Goal: Information Seeking & Learning: Compare options

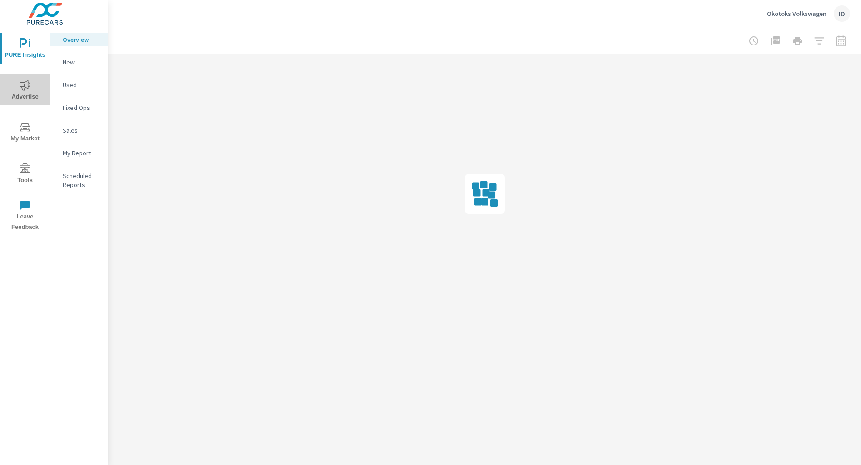
click at [31, 91] on span "Advertise" at bounding box center [25, 91] width 44 height 22
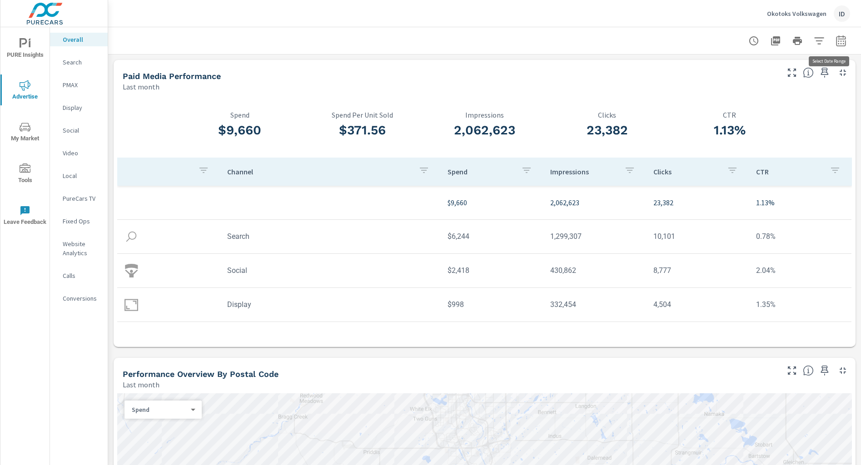
click at [835, 41] on icon "button" at bounding box center [840, 40] width 11 height 11
select select "Last month"
click at [752, 104] on p "+ Add comparison" at bounding box center [768, 102] width 116 height 11
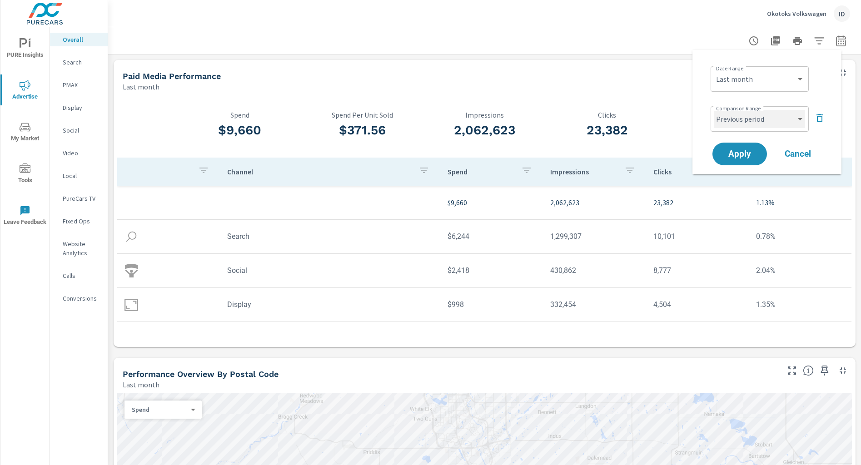
drag, startPoint x: 736, startPoint y: 124, endPoint x: 740, endPoint y: 127, distance: 5.3
click at [736, 124] on select "Custom Previous period Previous month Previous year" at bounding box center [759, 119] width 91 height 18
click at [714, 110] on select "Custom Previous period Previous month Previous year" at bounding box center [759, 119] width 91 height 18
select select "Previous month"
click at [732, 152] on span "Apply" at bounding box center [739, 154] width 37 height 9
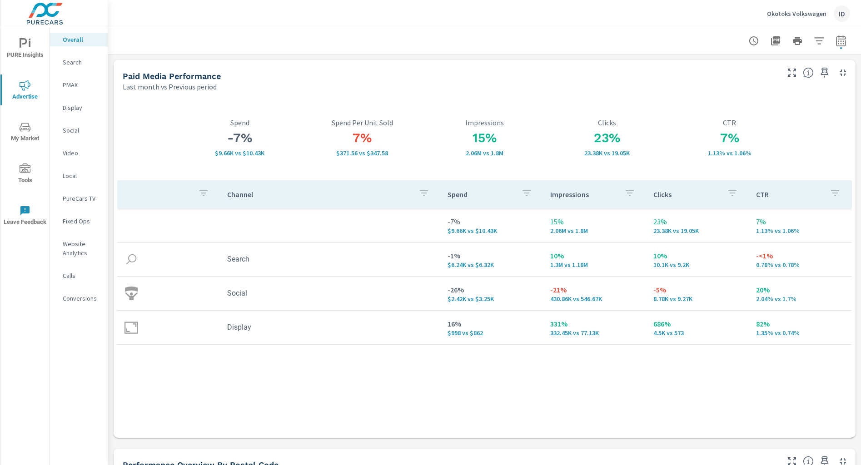
click at [810, 15] on p "Okotoks Volkswagen" at bounding box center [797, 14] width 60 height 8
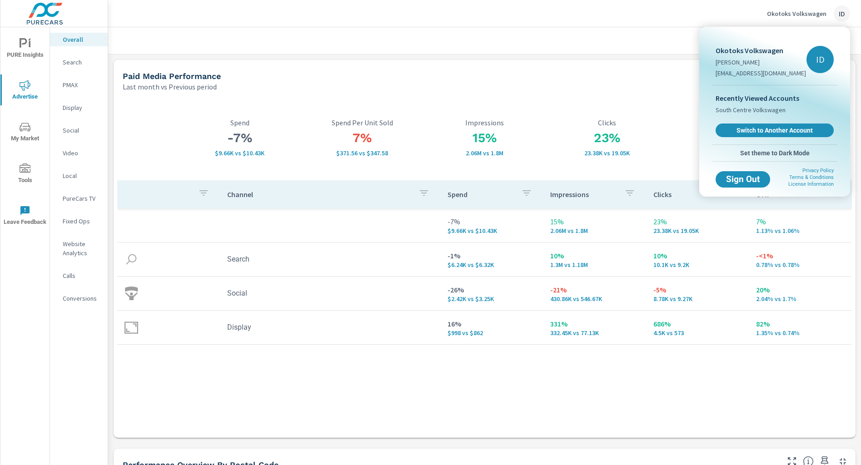
click at [623, 65] on div at bounding box center [430, 232] width 861 height 465
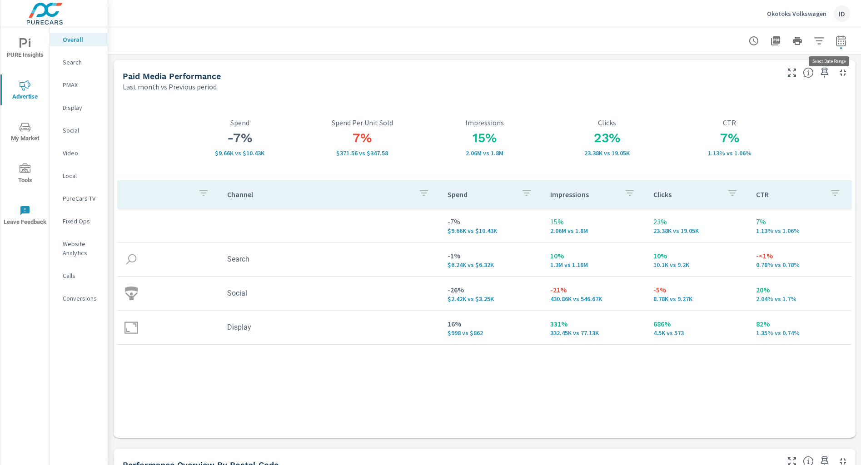
click at [838, 40] on button "button" at bounding box center [841, 41] width 18 height 18
select select "Last month"
select select "Previous period"
click at [817, 114] on icon "button" at bounding box center [819, 118] width 11 height 11
click at [740, 128] on span "Apply" at bounding box center [739, 128] width 37 height 9
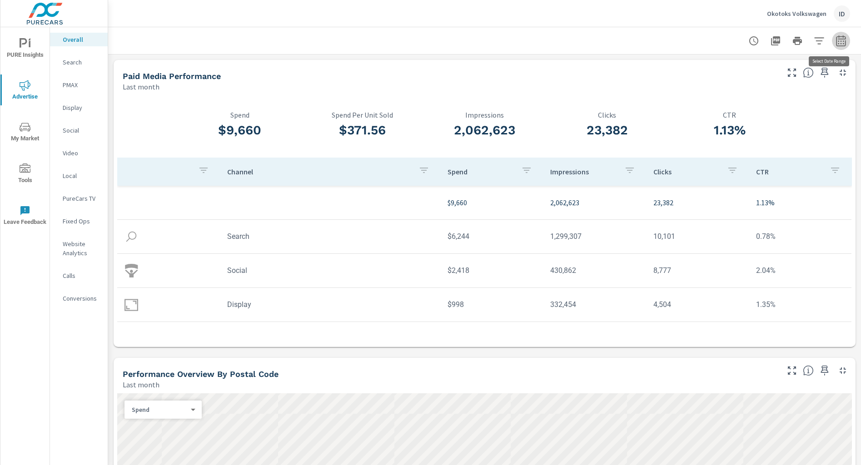
click at [836, 38] on icon "button" at bounding box center [840, 40] width 11 height 11
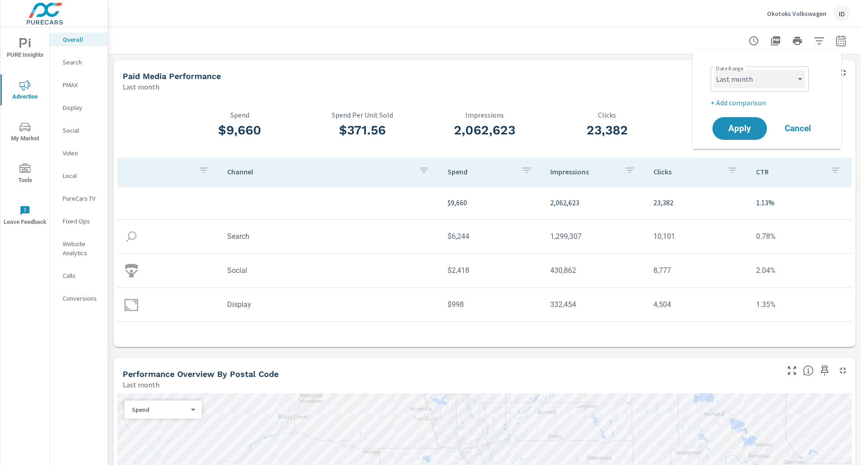
click at [779, 77] on select "Custom [DATE] Last week Last 7 days Last 14 days Last 30 days Last 45 days Last…" at bounding box center [759, 79] width 91 height 18
click at [714, 70] on select "Custom [DATE] Last week Last 7 days Last 14 days Last 30 days Last 45 days Last…" at bounding box center [759, 79] width 91 height 18
select select "Month to date"
click at [735, 133] on span "Apply" at bounding box center [739, 128] width 37 height 9
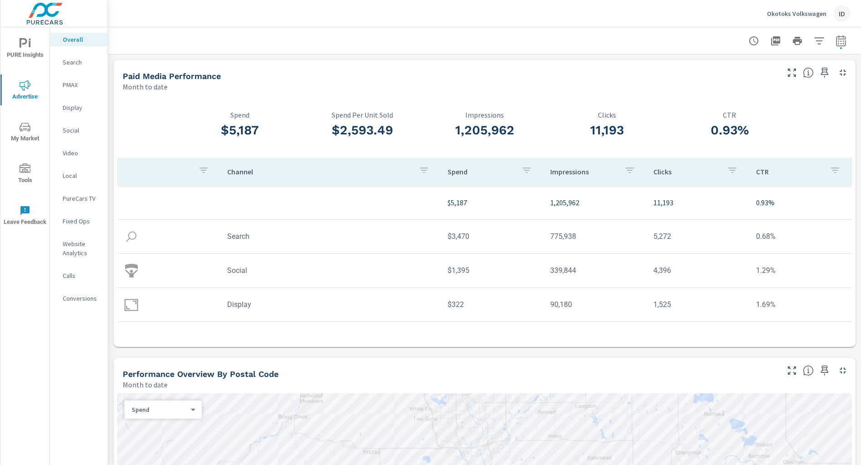
click at [838, 40] on icon "button" at bounding box center [841, 42] width 6 height 4
select select "Month to date"
click at [747, 97] on p "+ Add comparison" at bounding box center [768, 102] width 116 height 11
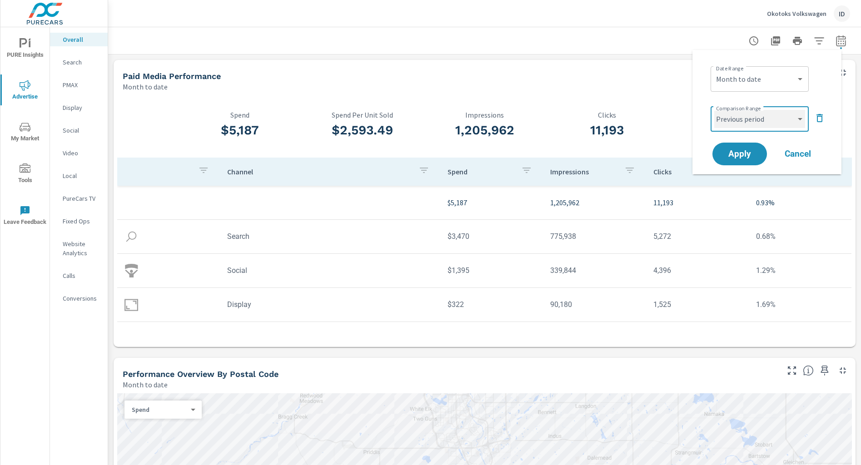
click at [749, 121] on select "Custom Previous period Previous month Previous year" at bounding box center [759, 119] width 91 height 18
click at [714, 110] on select "Custom Previous period Previous month Previous year" at bounding box center [759, 119] width 91 height 18
select select "Previous month"
click at [750, 156] on span "Apply" at bounding box center [739, 154] width 37 height 9
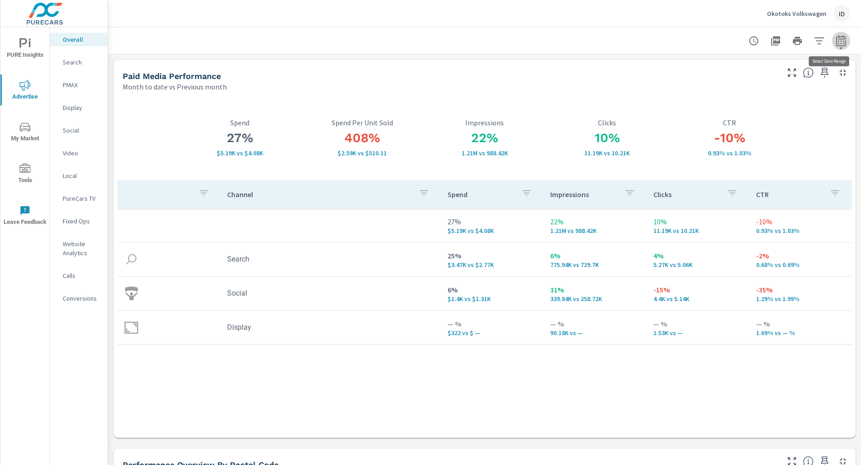
click at [835, 45] on icon "button" at bounding box center [840, 40] width 11 height 11
select select "Month to date"
select select "Previous month"
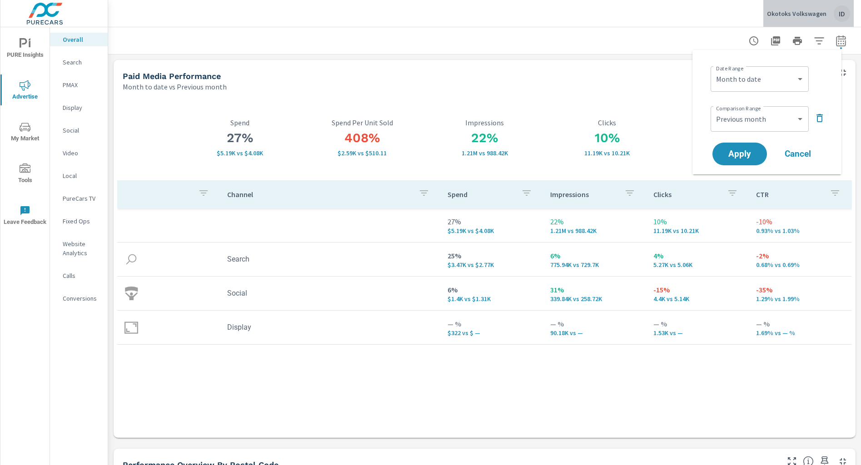
click at [823, 10] on p "Okotoks Volkswagen" at bounding box center [797, 14] width 60 height 8
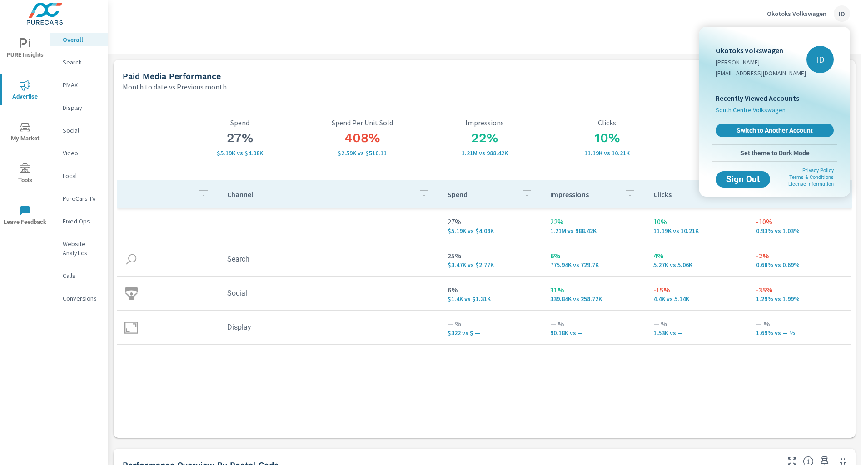
click at [747, 110] on span "South Centre Volkswagen" at bounding box center [750, 109] width 70 height 9
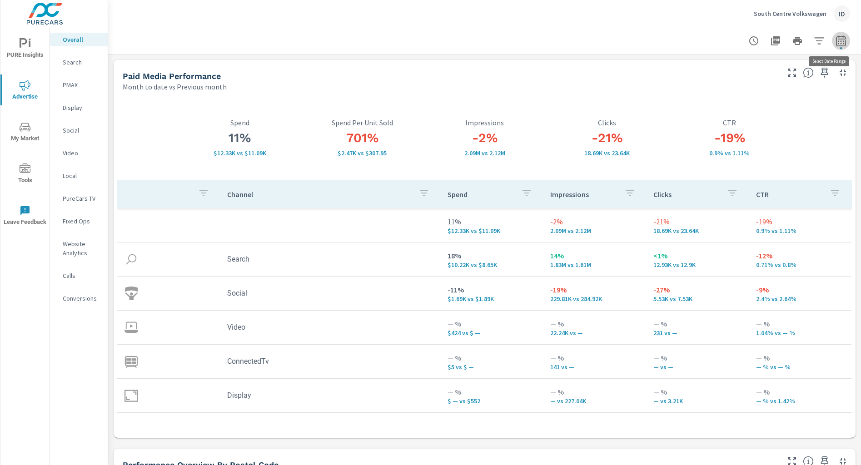
click at [835, 44] on icon "button" at bounding box center [840, 40] width 11 height 11
select select "Month to date"
select select "Previous month"
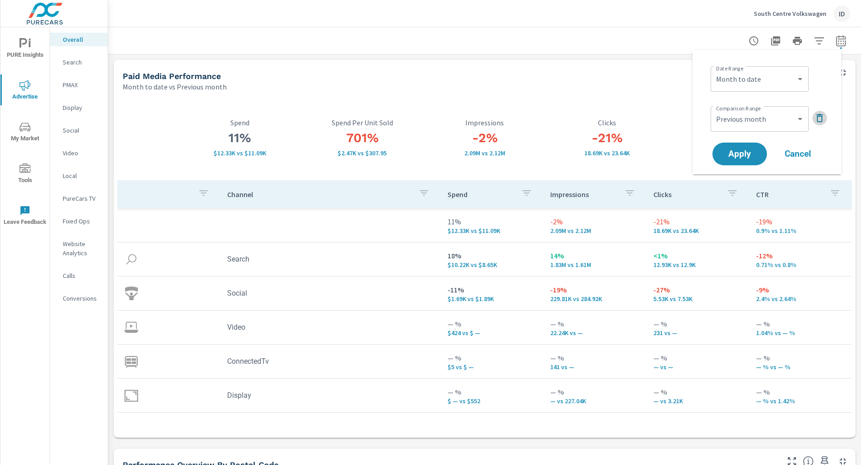
click at [817, 115] on icon "button" at bounding box center [819, 118] width 11 height 11
click at [741, 129] on span "Apply" at bounding box center [739, 128] width 37 height 9
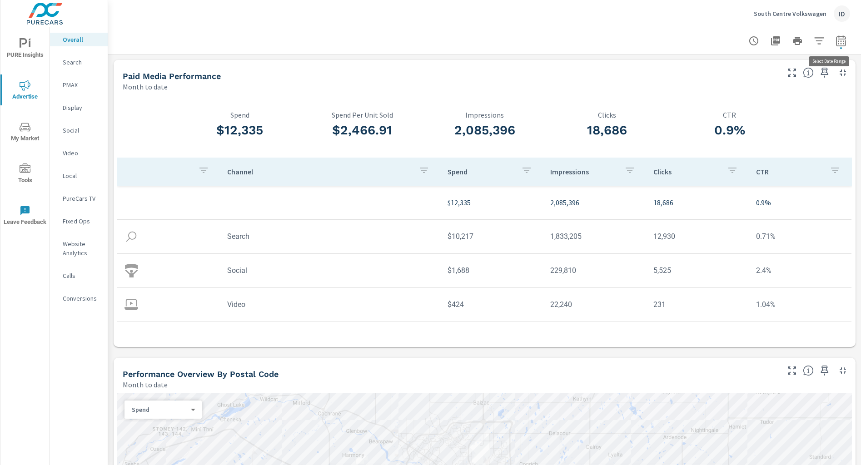
click at [838, 43] on icon "button" at bounding box center [841, 42] width 6 height 4
select select "Month to date"
click at [735, 106] on p "+ Add comparison" at bounding box center [768, 102] width 116 height 11
select select "Previous period"
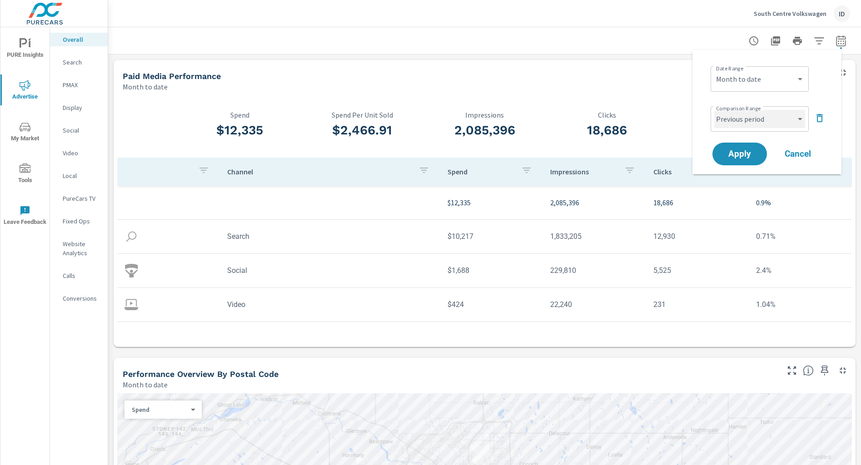
click at [745, 121] on select "Custom Previous period Previous month Previous year" at bounding box center [759, 119] width 91 height 18
click at [714, 110] on select "Custom Previous period Previous month Previous year" at bounding box center [759, 119] width 91 height 18
click at [726, 151] on span "Apply" at bounding box center [739, 154] width 37 height 9
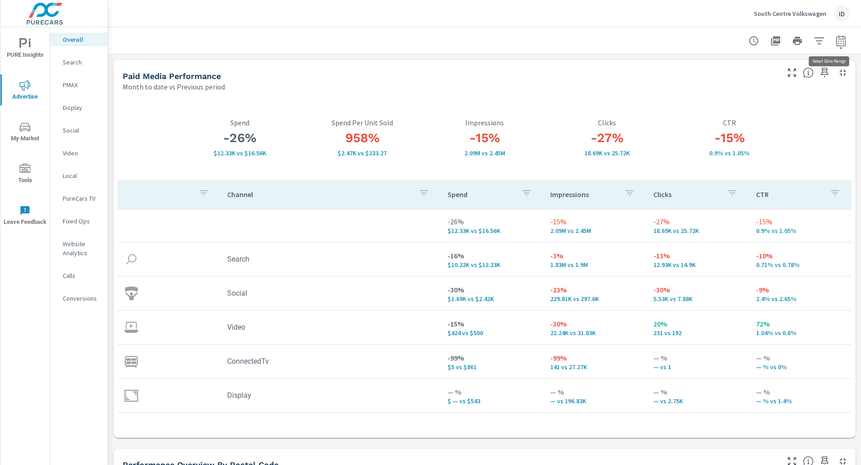
click at [835, 39] on icon "button" at bounding box center [840, 40] width 11 height 11
select select "Month to date"
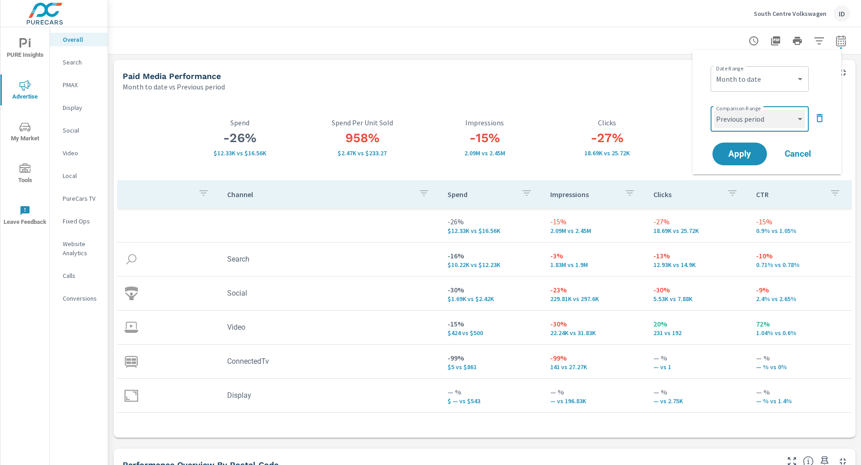
click at [760, 126] on select "Custom Previous period Previous month Previous year" at bounding box center [759, 119] width 91 height 18
click at [714, 110] on select "Custom Previous period Previous month Previous year" at bounding box center [759, 119] width 91 height 18
select select "Previous month"
click at [745, 152] on span "Apply" at bounding box center [739, 154] width 37 height 9
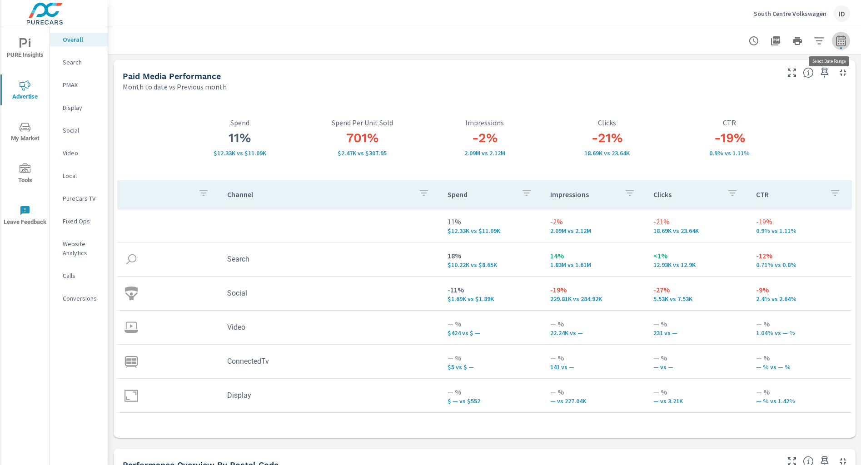
click at [835, 39] on icon "button" at bounding box center [840, 40] width 11 height 11
select select "Month to date"
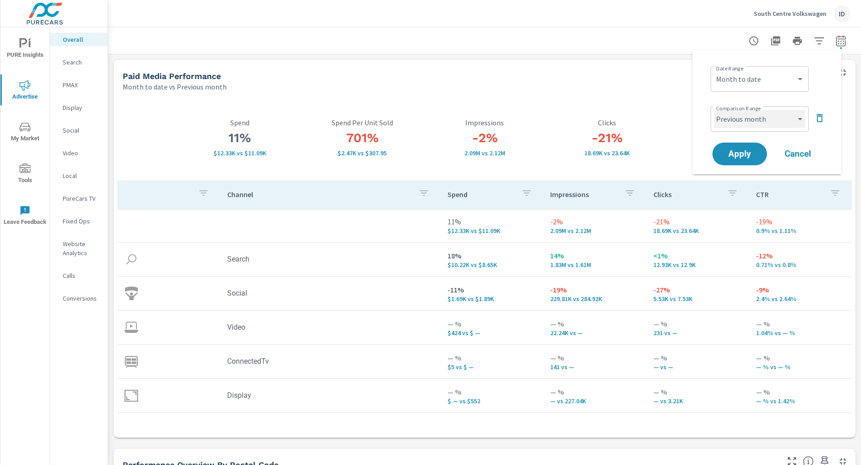
click at [760, 122] on select "Custom Previous period Previous month Previous year" at bounding box center [759, 119] width 91 height 18
click at [714, 110] on select "Custom Previous period Previous month Previous year" at bounding box center [759, 119] width 91 height 18
select select "Previous year"
click at [735, 153] on span "Apply" at bounding box center [739, 154] width 37 height 9
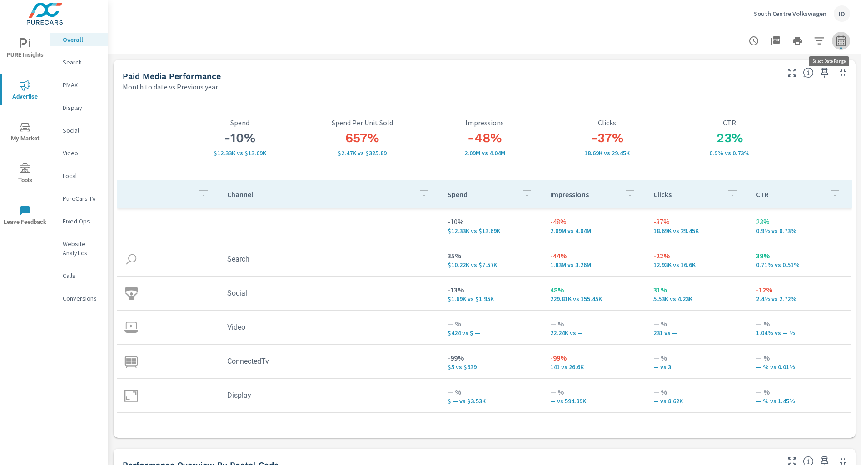
click at [838, 41] on icon "button" at bounding box center [841, 42] width 6 height 4
select select "Month to date"
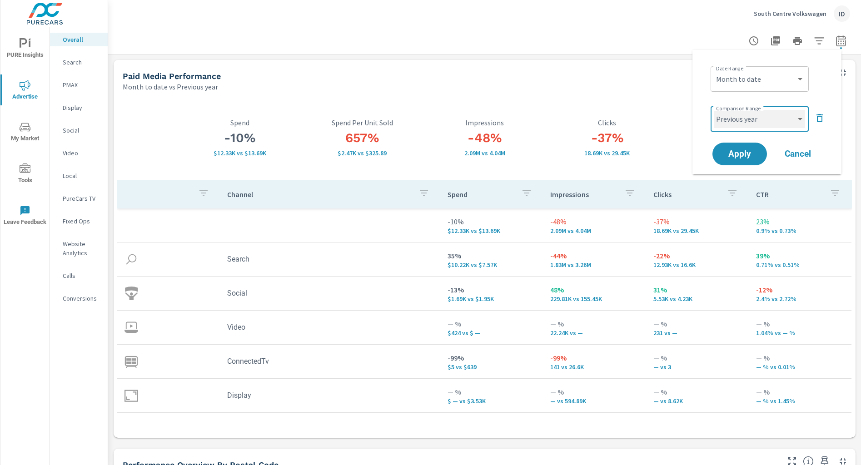
click at [800, 122] on select "Custom Previous period Previous month Previous year" at bounding box center [759, 119] width 91 height 18
click at [714, 110] on select "Custom Previous period Previous month Previous year" at bounding box center [759, 119] width 91 height 18
select select "custom"
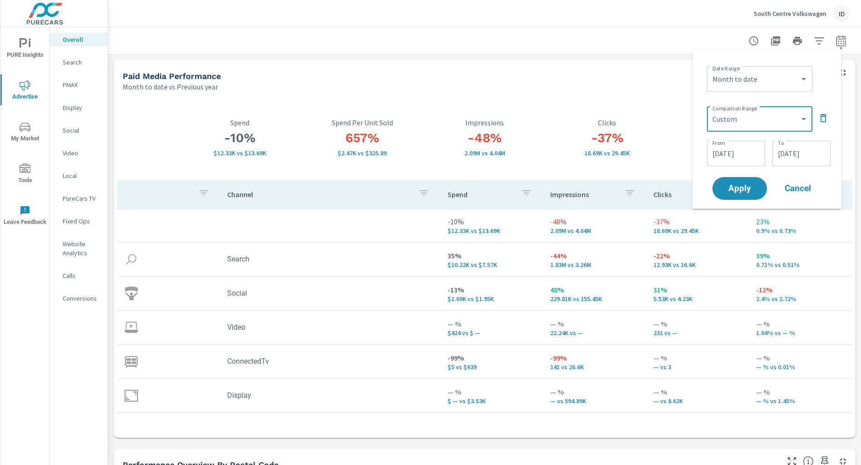
click at [730, 158] on input "[DATE]" at bounding box center [735, 153] width 51 height 18
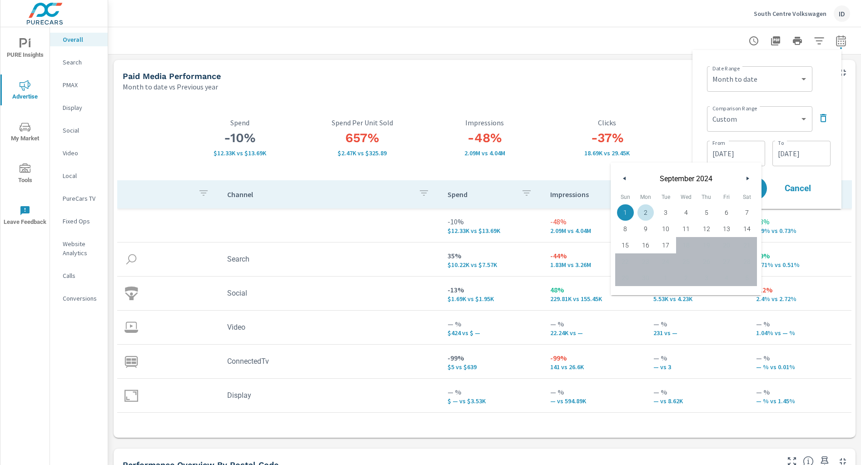
click at [621, 178] on icon "button" at bounding box center [623, 179] width 5 height 4
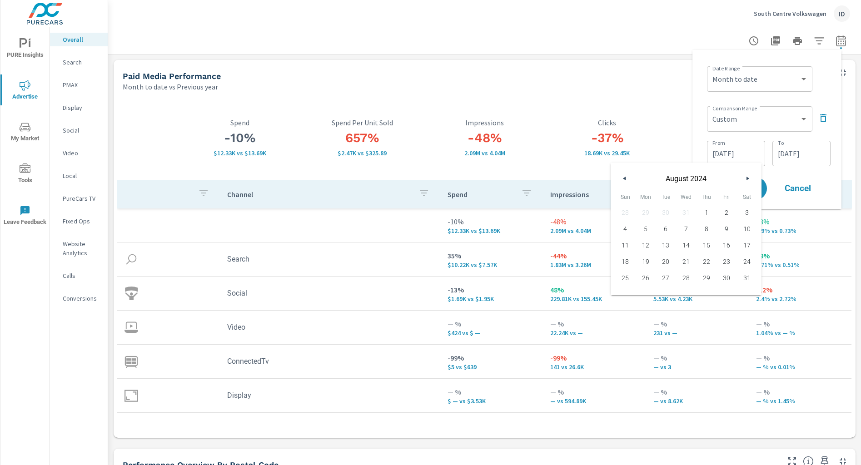
click at [648, 231] on span "5" at bounding box center [646, 229] width 20 height 12
click at [745, 247] on span "17" at bounding box center [746, 245] width 20 height 12
click at [643, 228] on span "5" at bounding box center [646, 229] width 20 height 12
type input "[DATE]"
click at [802, 158] on input "[DATE]" at bounding box center [801, 153] width 51 height 18
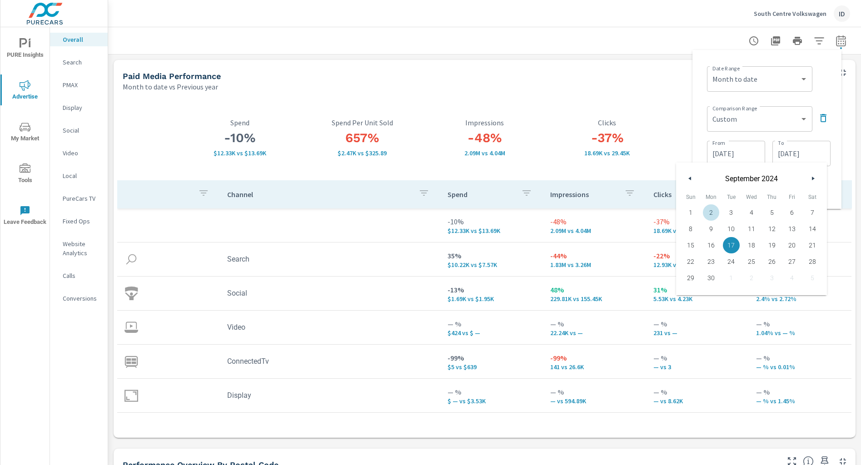
click at [692, 179] on button "button" at bounding box center [690, 178] width 11 height 11
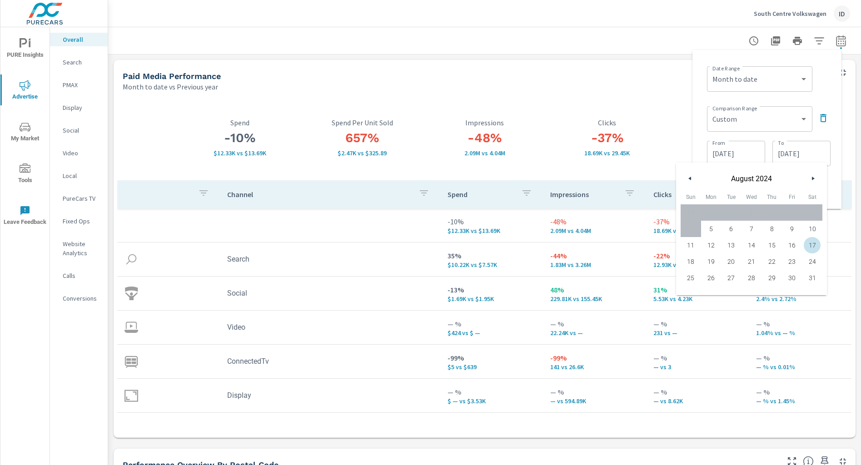
click at [809, 244] on span "17" at bounding box center [812, 245] width 20 height 12
type input "[DATE]"
click at [836, 134] on div "Date Range Custom [DATE] Last week Last 7 days Last 14 days Last 30 days Last 4…" at bounding box center [766, 129] width 149 height 159
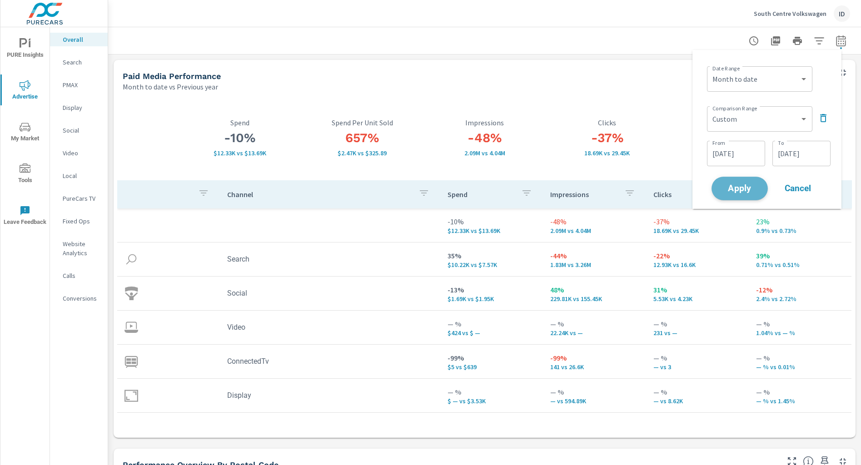
click at [735, 187] on span "Apply" at bounding box center [739, 188] width 37 height 9
